Goal: Find contact information: Find contact information

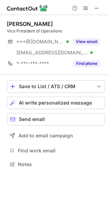
scroll to position [160, 109]
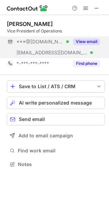
click at [91, 38] on button "View email" at bounding box center [86, 41] width 27 height 7
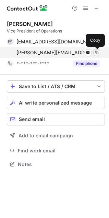
click at [97, 53] on span at bounding box center [96, 52] width 5 height 5
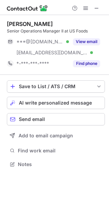
scroll to position [160, 109]
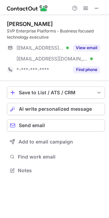
scroll to position [166, 109]
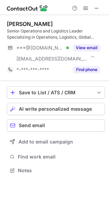
scroll to position [166, 109]
click at [97, 6] on span at bounding box center [96, 7] width 5 height 5
